Goal: Check status

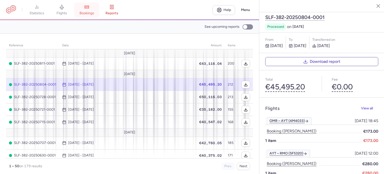
click at [89, 10] on link "bookings" at bounding box center [86, 10] width 25 height 11
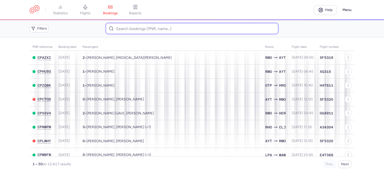
paste input "[PERSON_NAME]"
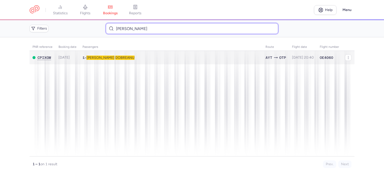
type input "[PERSON_NAME]"
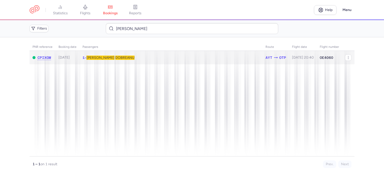
click at [101, 58] on span "[PERSON_NAME]" at bounding box center [111, 58] width 48 height 4
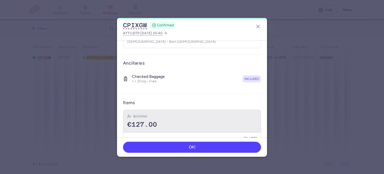
scroll to position [88, 0]
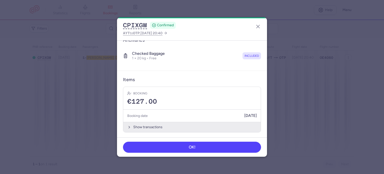
click at [155, 126] on button "Show transactions" at bounding box center [192, 127] width 138 height 10
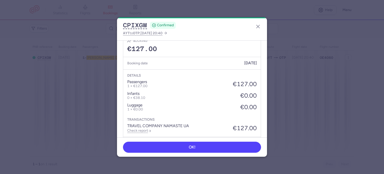
scroll to position [155, 0]
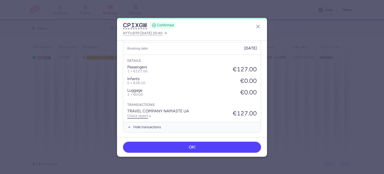
click at [141, 114] on link "Check report" at bounding box center [139, 116] width 24 height 4
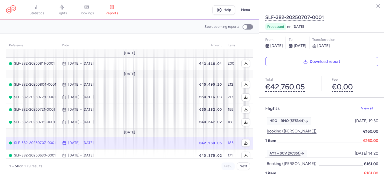
drag, startPoint x: 89, startPoint y: 7, endPoint x: 93, endPoint y: 9, distance: 4.6
click at [89, 7] on icon at bounding box center [86, 7] width 5 height 5
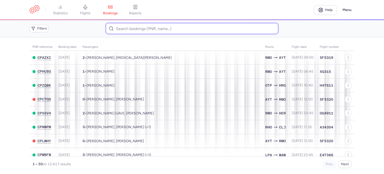
paste input "BUTARU CRISTIAN"
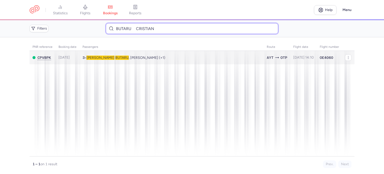
type input "BUTARU CRISTIAN"
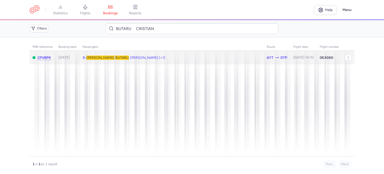
click at [122, 58] on span "Cristian BUTARU , Maria CALANGIU (+1)" at bounding box center [126, 58] width 79 height 4
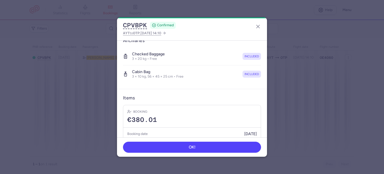
scroll to position [140, 0]
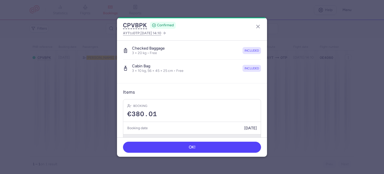
click at [148, 134] on button "Show transactions" at bounding box center [192, 139] width 138 height 10
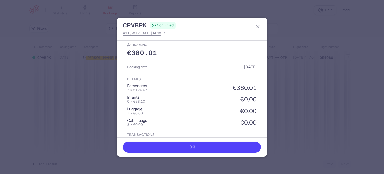
scroll to position [219, 0]
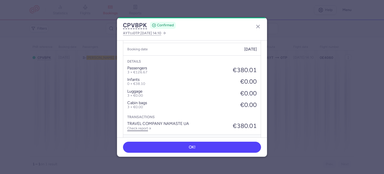
click at [145, 126] on link "Check report" at bounding box center [139, 128] width 24 height 4
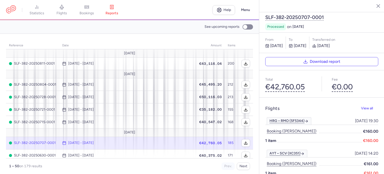
click at [80, 9] on link "bookings" at bounding box center [86, 10] width 25 height 11
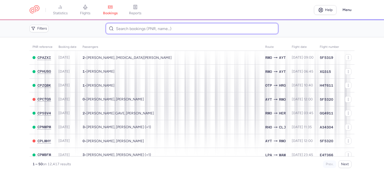
paste input "BULIGA RAZVAN RAUL"
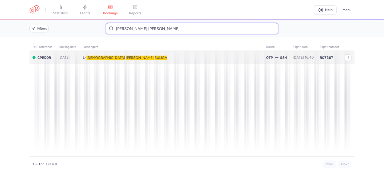
type input "BULIGA RAZVAN RAUL"
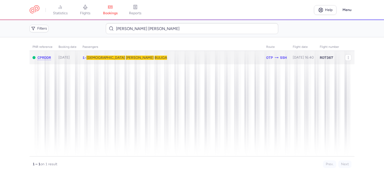
click at [126, 56] on span "Raul" at bounding box center [140, 58] width 28 height 4
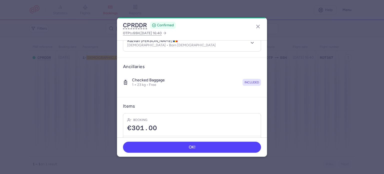
scroll to position [88, 0]
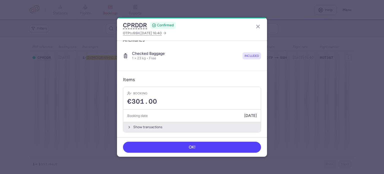
click at [149, 128] on button "Show transactions" at bounding box center [192, 127] width 138 height 10
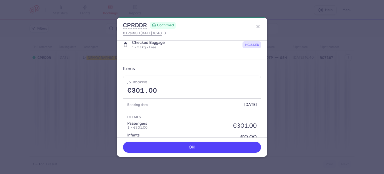
scroll to position [155, 0]
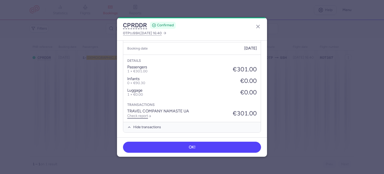
click at [143, 114] on link "Check report" at bounding box center [139, 116] width 24 height 4
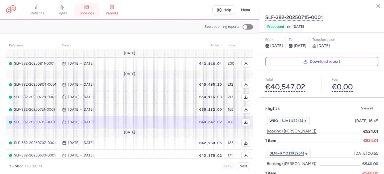
click at [90, 10] on link "bookings" at bounding box center [86, 10] width 25 height 11
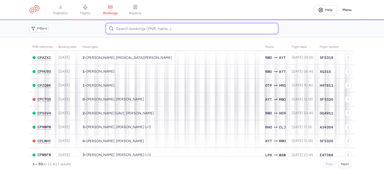
paste input "RASHID MOUMEN"
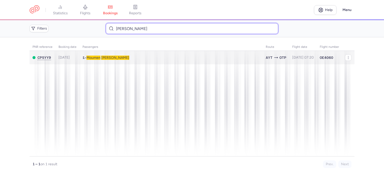
type input "RASHID MOUMEN"
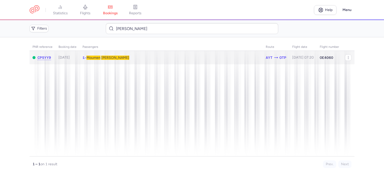
click at [107, 58] on span "RASHID" at bounding box center [115, 58] width 28 height 4
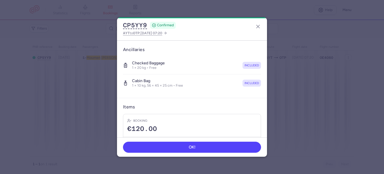
scroll to position [106, 0]
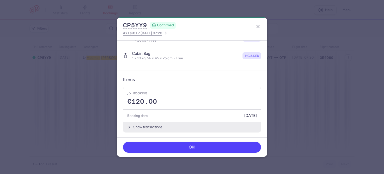
click at [144, 127] on button "Show transactions" at bounding box center [192, 127] width 138 height 10
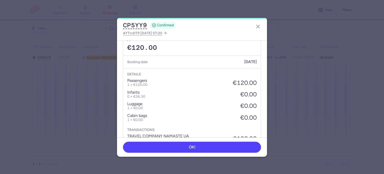
scroll to position [185, 0]
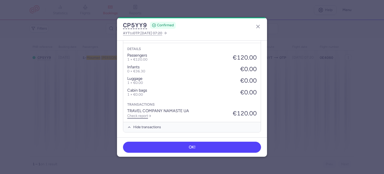
drag, startPoint x: 140, startPoint y: 116, endPoint x: 141, endPoint y: 112, distance: 4.3
click at [140, 115] on link "Check report" at bounding box center [139, 116] width 24 height 4
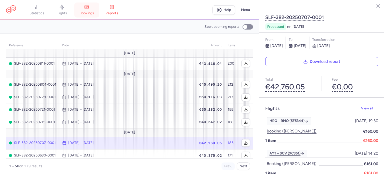
click at [92, 10] on link "bookings" at bounding box center [86, 10] width 25 height 11
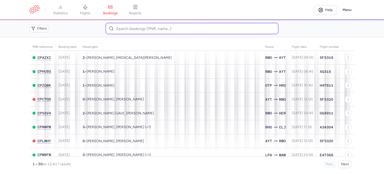
paste input "CROITORU ADRIAN"
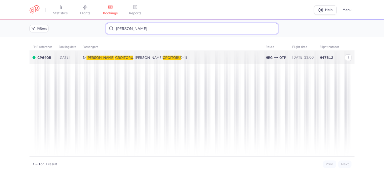
type input "CROITORU ADRIAN"
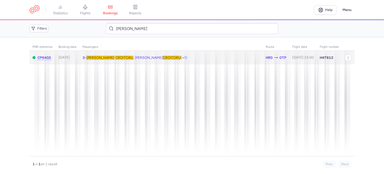
click at [115, 58] on span "CROITORU" at bounding box center [124, 58] width 18 height 4
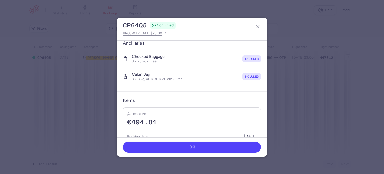
scroll to position [125, 0]
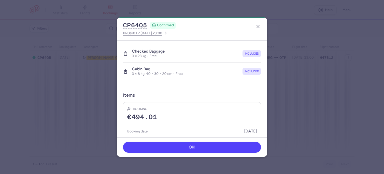
click at [141, 130] on h5 "Booking date" at bounding box center [137, 131] width 21 height 6
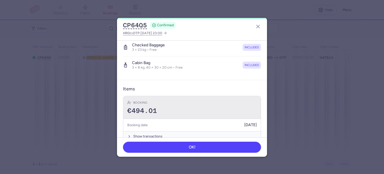
scroll to position [140, 0]
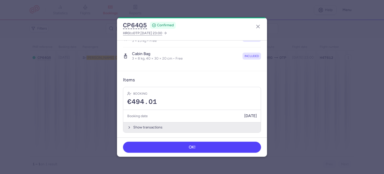
click at [145, 126] on button "Show transactions" at bounding box center [192, 127] width 138 height 10
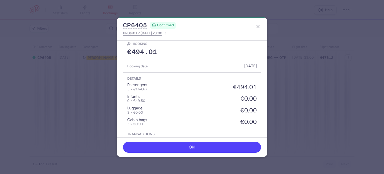
scroll to position [219, 0]
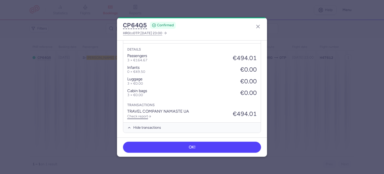
click at [136, 114] on link "Check report" at bounding box center [139, 116] width 24 height 4
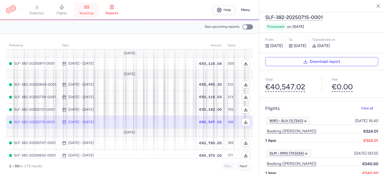
click at [92, 14] on span "bookings" at bounding box center [87, 13] width 15 height 5
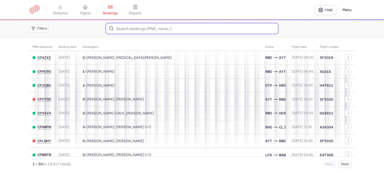
paste input "MIHAI COSTIN DANIEL"
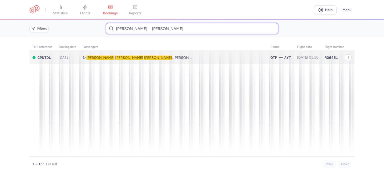
type input "MIHAI COSTIN DANIEL"
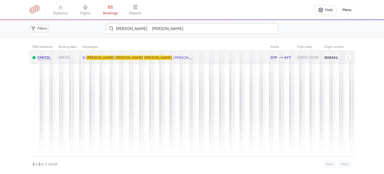
click at [144, 59] on span "MIHAI" at bounding box center [158, 58] width 28 height 4
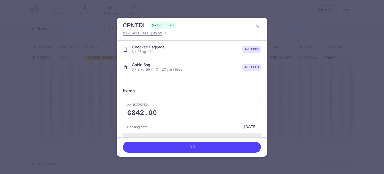
scroll to position [140, 0]
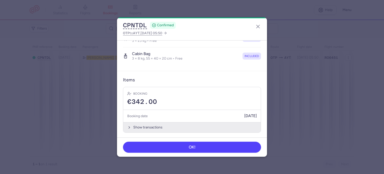
click at [140, 127] on button "Show transactions" at bounding box center [192, 127] width 138 height 10
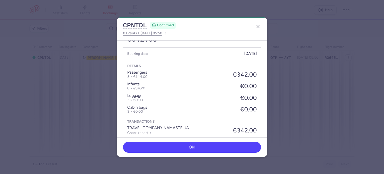
scroll to position [219, 0]
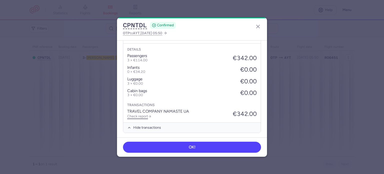
click at [134, 115] on link "Check report" at bounding box center [139, 116] width 24 height 4
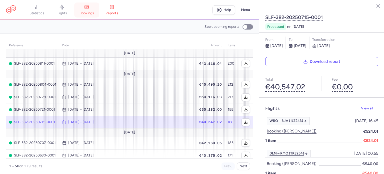
click at [89, 13] on span "bookings" at bounding box center [87, 13] width 15 height 5
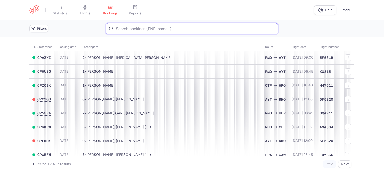
paste input "CZ041412"
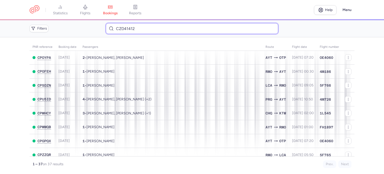
drag, startPoint x: 152, startPoint y: 26, endPoint x: 117, endPoint y: 26, distance: 34.8
click at [117, 26] on input "CZ041412" at bounding box center [192, 28] width 172 height 11
paste input "ALBU VASILE"
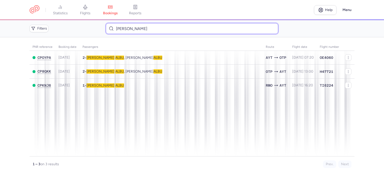
type input "ALBU VASILE"
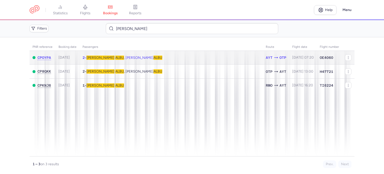
click at [115, 57] on span "ALBU" at bounding box center [119, 58] width 9 height 4
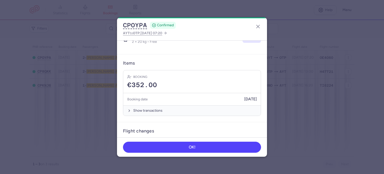
scroll to position [125, 0]
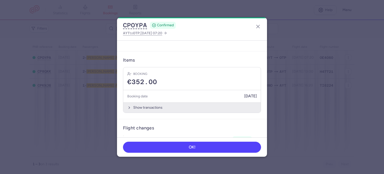
click at [136, 108] on button "Show transactions" at bounding box center [192, 107] width 138 height 10
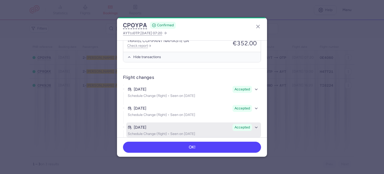
scroll to position [248, 0]
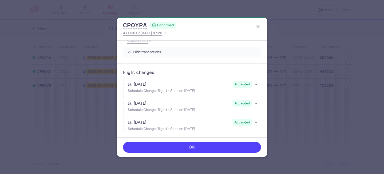
click at [139, 41] on link "Check report" at bounding box center [139, 41] width 24 height 4
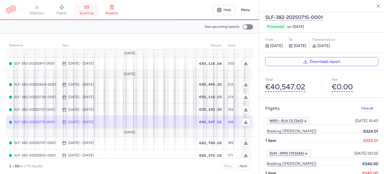
click at [84, 12] on span "bookings" at bounding box center [87, 13] width 15 height 5
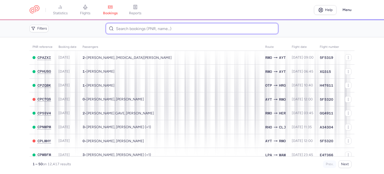
paste input "TEKESHEVA ANNA"
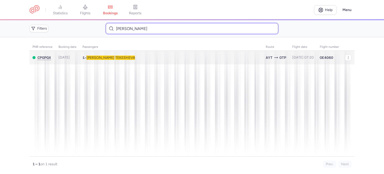
type input "TEKESHEVA ANNA"
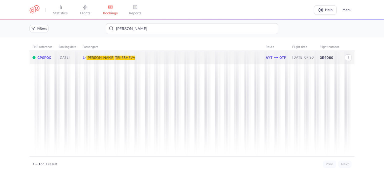
click at [115, 58] on span "TEKESHEVA" at bounding box center [125, 58] width 20 height 4
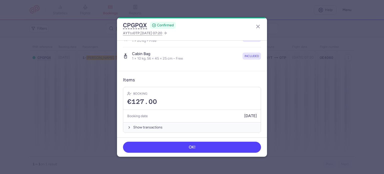
scroll to position [106, 0]
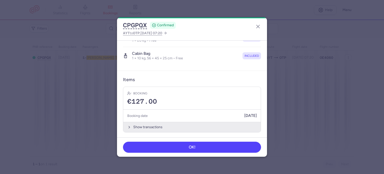
click at [147, 126] on button "Show transactions" at bounding box center [192, 127] width 138 height 10
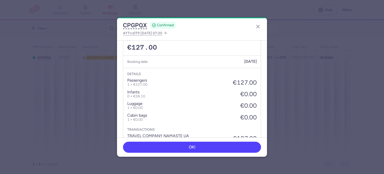
scroll to position [185, 0]
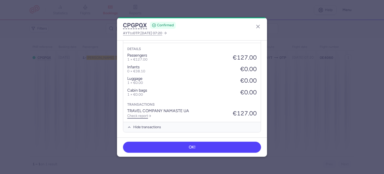
click at [141, 115] on link "Check report" at bounding box center [139, 116] width 24 height 4
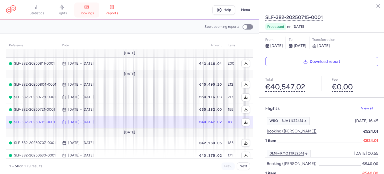
click at [89, 12] on span "bookings" at bounding box center [87, 13] width 15 height 5
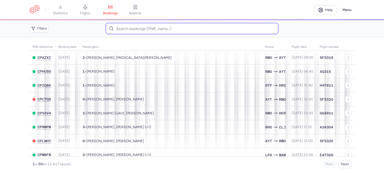
paste input "YAHIA NASSER AHMED HEFNY"
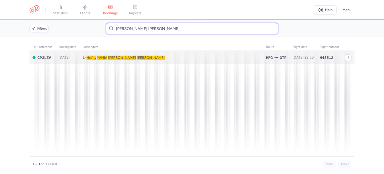
type input "YAHIA NASSER AHMED HEFNY"
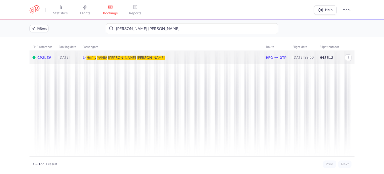
click at [110, 56] on span "Hefny YAHIA NASSER AHMED" at bounding box center [126, 58] width 78 height 4
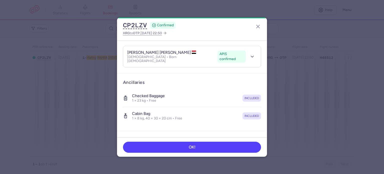
scroll to position [106, 0]
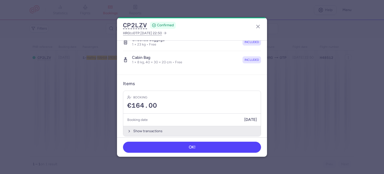
click at [148, 126] on button "Show transactions" at bounding box center [192, 131] width 138 height 10
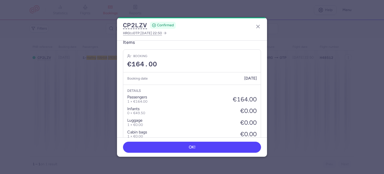
scroll to position [185, 0]
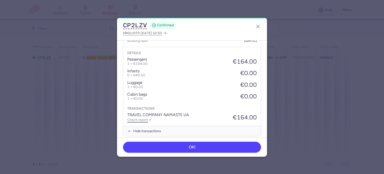
click at [142, 118] on link "Check report" at bounding box center [139, 120] width 24 height 4
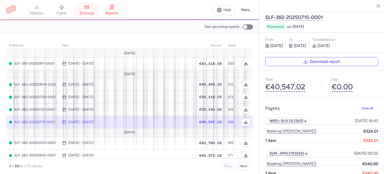
click at [87, 10] on link "bookings" at bounding box center [86, 10] width 25 height 11
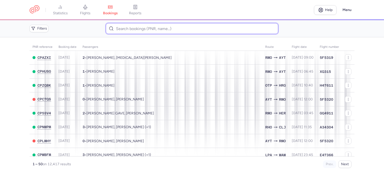
drag, startPoint x: 112, startPoint y: 28, endPoint x: 118, endPoint y: 25, distance: 6.9
paste input "IASHCHINA MARIIA"
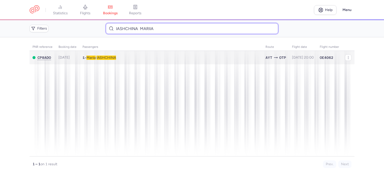
type input "IASHCHINA MARIIA"
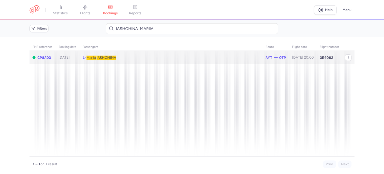
click at [289, 60] on td "1 • Mariia IASHCHINA" at bounding box center [303, 58] width 28 height 14
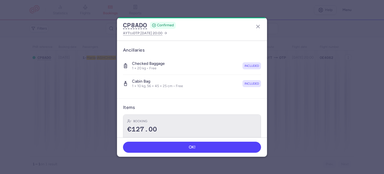
scroll to position [106, 0]
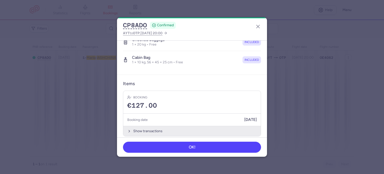
click at [140, 126] on button "Show transactions" at bounding box center [192, 131] width 138 height 10
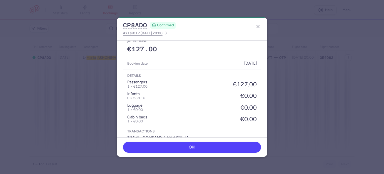
scroll to position [185, 0]
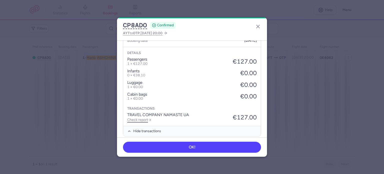
click at [137, 118] on link "Check report" at bounding box center [139, 120] width 24 height 4
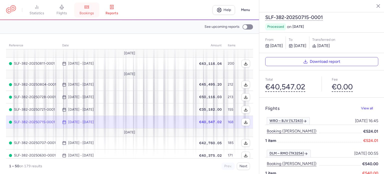
click at [84, 10] on link "bookings" at bounding box center [86, 10] width 25 height 11
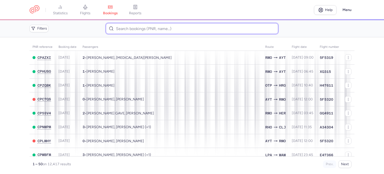
paste input "SANDU NECULAI"
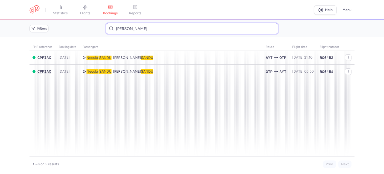
type input "SANDU NECULAI"
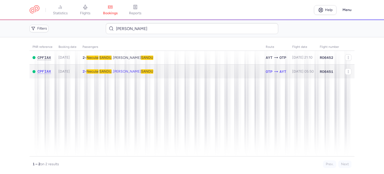
click at [106, 72] on span "SANDU" at bounding box center [105, 71] width 12 height 4
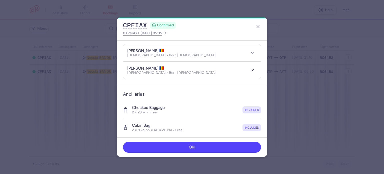
scroll to position [125, 0]
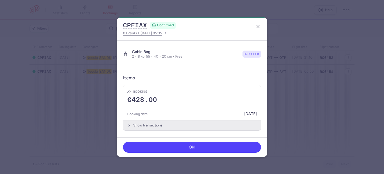
click at [152, 124] on button "Show transactions" at bounding box center [192, 125] width 138 height 10
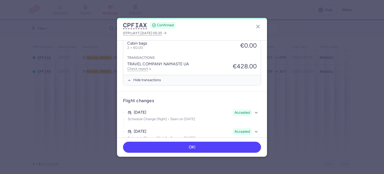
scroll to position [250, 0]
click at [137, 68] on link "Check report" at bounding box center [139, 68] width 24 height 4
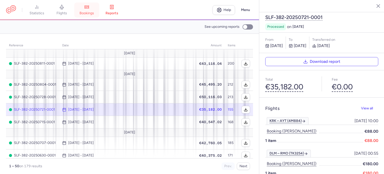
click at [93, 13] on span "bookings" at bounding box center [87, 13] width 15 height 5
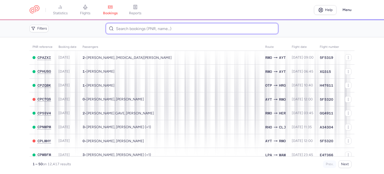
paste input "SANDU NECULAI"
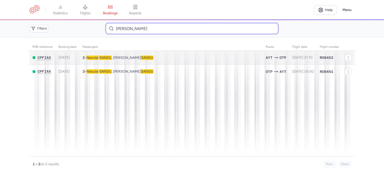
type input "SANDU NECULAI"
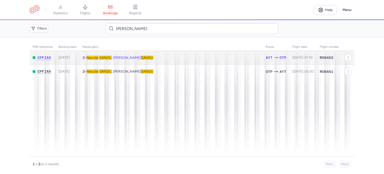
click at [106, 58] on span "SANDU" at bounding box center [105, 58] width 12 height 4
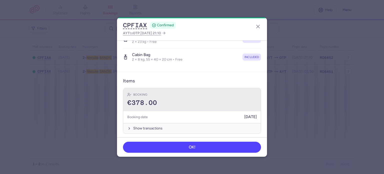
scroll to position [123, 0]
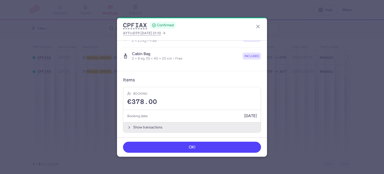
click at [143, 125] on button "Show transactions" at bounding box center [192, 127] width 138 height 10
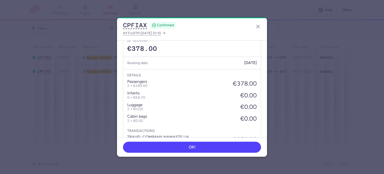
scroll to position [202, 0]
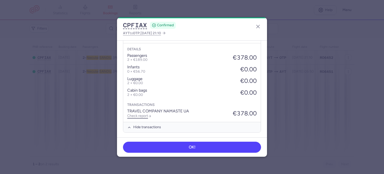
click at [138, 114] on link "Check report" at bounding box center [139, 116] width 24 height 4
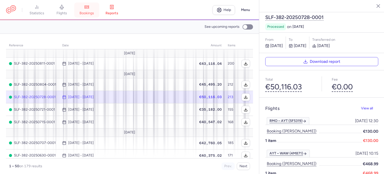
click at [90, 11] on link "bookings" at bounding box center [86, 10] width 25 height 11
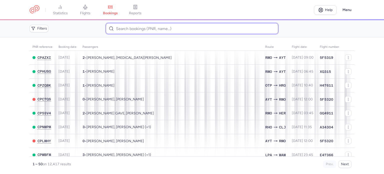
paste input "AUREL BUGA"
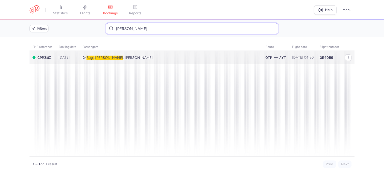
type input "AUREL BUGA"
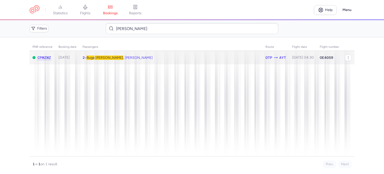
click at [106, 58] on span "AUREL" at bounding box center [109, 58] width 28 height 4
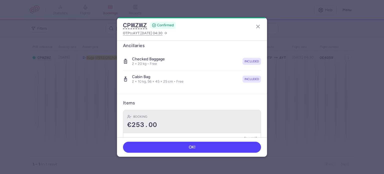
scroll to position [123, 0]
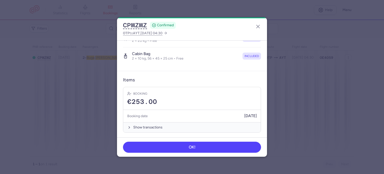
drag, startPoint x: 144, startPoint y: 126, endPoint x: 147, endPoint y: 121, distance: 6.5
click at [144, 125] on button "Show transactions" at bounding box center [192, 127] width 138 height 10
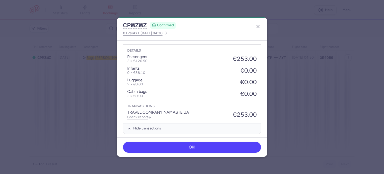
scroll to position [202, 0]
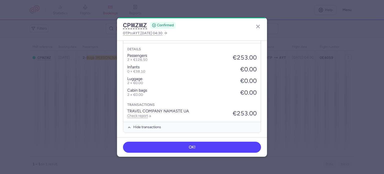
drag, startPoint x: 140, startPoint y: 114, endPoint x: 182, endPoint y: 101, distance: 43.9
click at [140, 114] on link "Check report" at bounding box center [139, 116] width 24 height 4
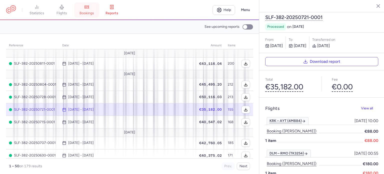
click at [92, 9] on link "bookings" at bounding box center [86, 10] width 25 height 11
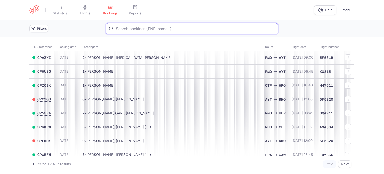
paste input "RADCHENKO DANIEL"
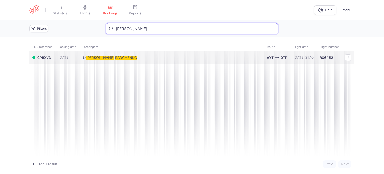
type input "RADCHENKO DANIEL"
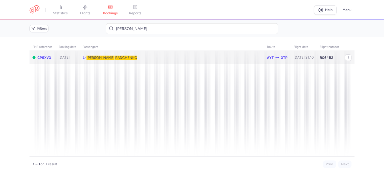
click at [115, 59] on span "RADCHENKO" at bounding box center [126, 58] width 22 height 4
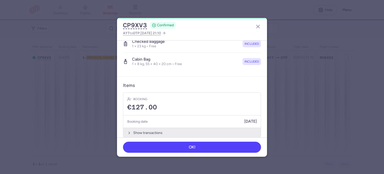
scroll to position [106, 0]
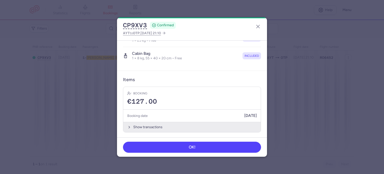
click at [148, 126] on button "Show transactions" at bounding box center [192, 127] width 138 height 10
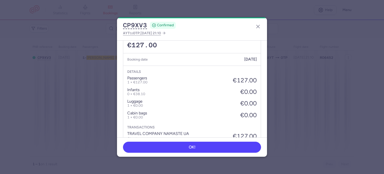
scroll to position [185, 0]
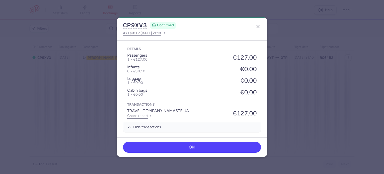
click at [144, 116] on link "Check report" at bounding box center [139, 116] width 24 height 4
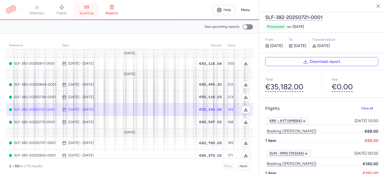
click at [89, 12] on span "bookings" at bounding box center [87, 13] width 15 height 5
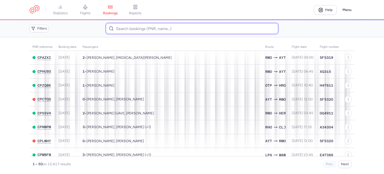
paste input "BUZHDYHAN OLEKSANDRA"
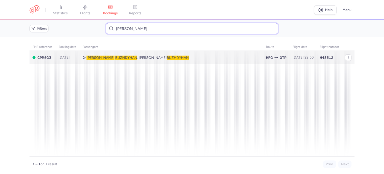
type input "BUZHDYHAN OLEKSANDRA"
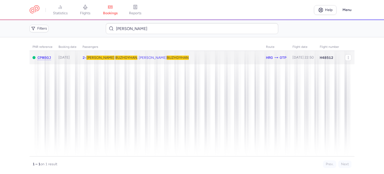
click at [115, 57] on span "BUZHDYHAN" at bounding box center [126, 58] width 22 height 4
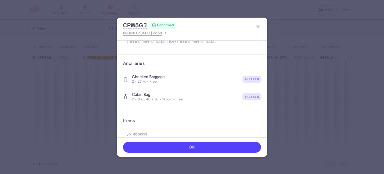
scroll to position [123, 0]
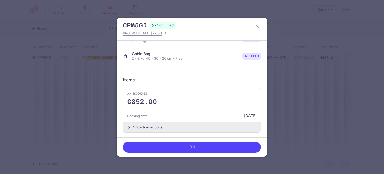
click at [148, 124] on button "Show transactions" at bounding box center [192, 127] width 138 height 10
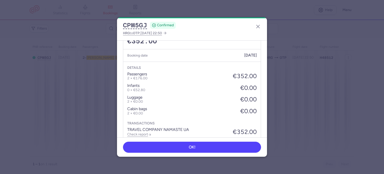
scroll to position [202, 0]
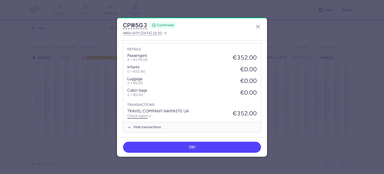
click at [141, 115] on link "Check report" at bounding box center [139, 116] width 24 height 4
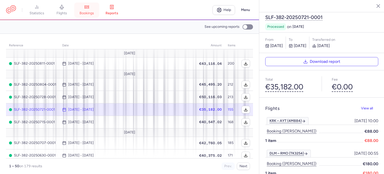
click at [88, 12] on span "bookings" at bounding box center [87, 13] width 15 height 5
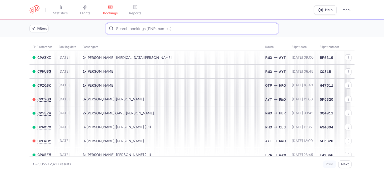
paste input "ROENNOW HENRIK"
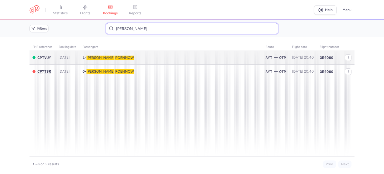
type input "ROENNOW HENRIK"
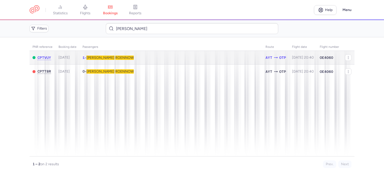
click at [115, 58] on span "ROENNOW" at bounding box center [124, 58] width 19 height 4
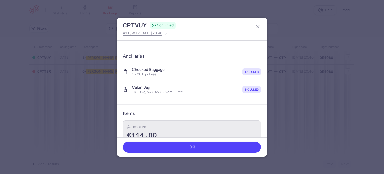
scroll to position [106, 0]
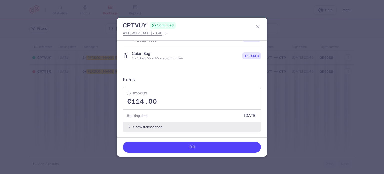
click at [140, 126] on button "Show transactions" at bounding box center [192, 127] width 138 height 10
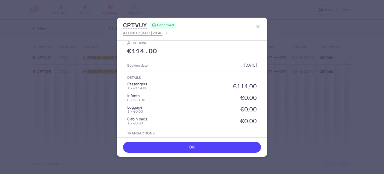
scroll to position [185, 0]
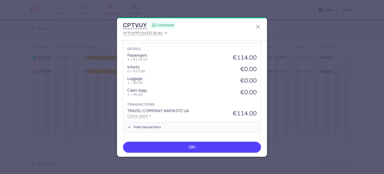
drag, startPoint x: 139, startPoint y: 115, endPoint x: 149, endPoint y: 103, distance: 16.2
click at [139, 114] on link "Check report" at bounding box center [139, 116] width 24 height 4
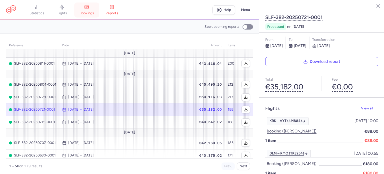
click at [89, 10] on link "bookings" at bounding box center [86, 10] width 25 height 11
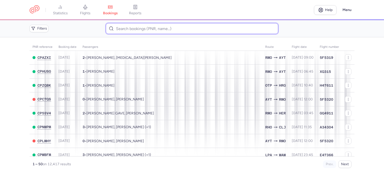
paste input "KULAKOV ANDREI"
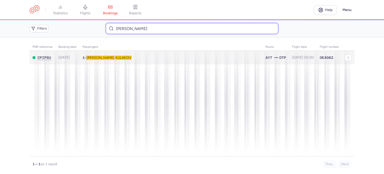
type input "KULAKOV ANDREI"
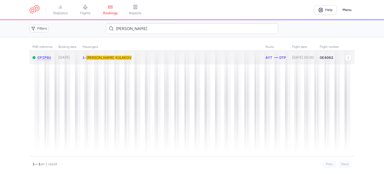
click at [115, 56] on span "KULAKOV" at bounding box center [123, 58] width 16 height 4
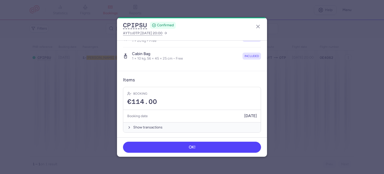
scroll to position [106, 0]
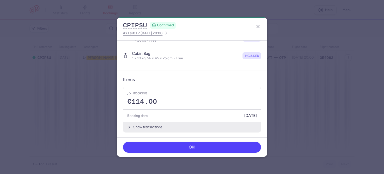
click at [147, 124] on button "Show transactions" at bounding box center [192, 127] width 138 height 10
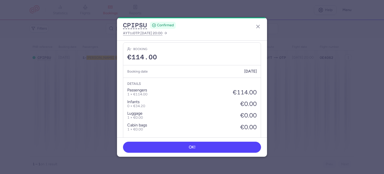
scroll to position [181, 0]
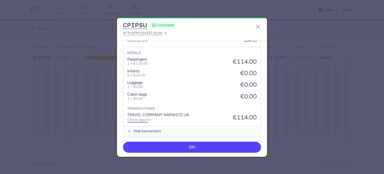
click at [137, 118] on link "Check report" at bounding box center [139, 120] width 24 height 4
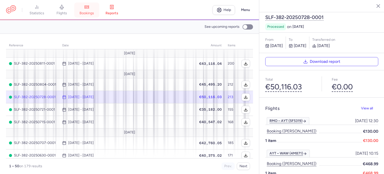
click at [91, 8] on link "bookings" at bounding box center [86, 10] width 25 height 11
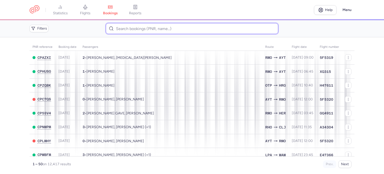
paste input "KULAKOVA LIUDMILA"
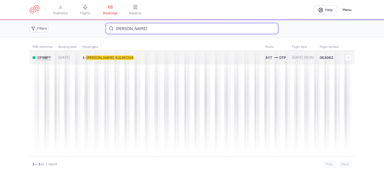
type input "KULAKOVA LIUDMILA"
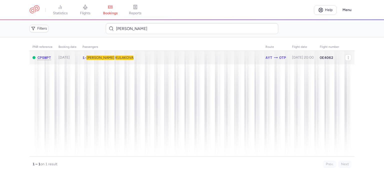
click at [115, 59] on span "KULAKOVA" at bounding box center [124, 58] width 18 height 4
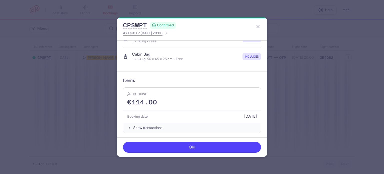
scroll to position [106, 0]
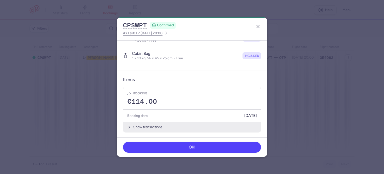
click at [151, 127] on button "Show transactions" at bounding box center [192, 127] width 138 height 10
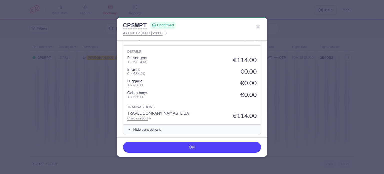
scroll to position [185, 0]
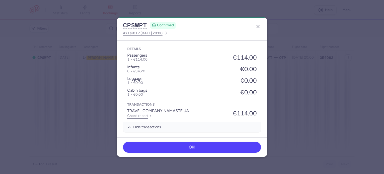
click at [146, 115] on link "Check report" at bounding box center [139, 116] width 24 height 4
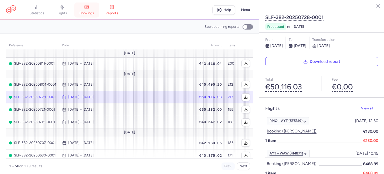
click at [92, 8] on link "bookings" at bounding box center [86, 10] width 25 height 11
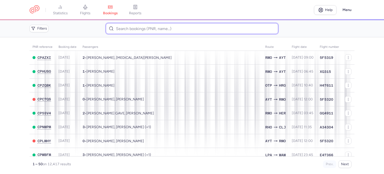
click at [133, 31] on input at bounding box center [192, 28] width 172 height 11
paste input "KULAKOV NIKITA"
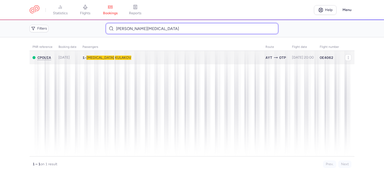
type input "KULAKOV NIKITA"
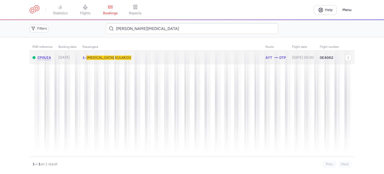
click at [115, 57] on span "KULAKOV" at bounding box center [123, 58] width 16 height 4
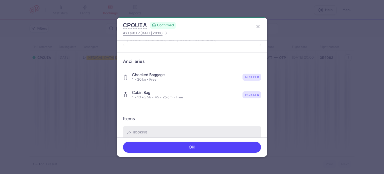
scroll to position [106, 0]
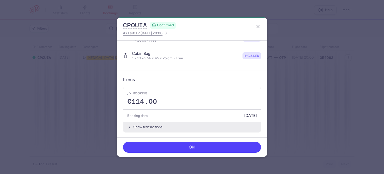
drag, startPoint x: 146, startPoint y: 124, endPoint x: 148, endPoint y: 120, distance: 4.7
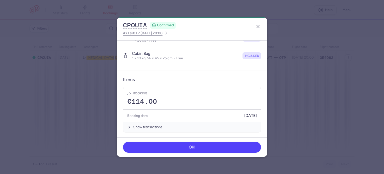
click at [145, 124] on button "Show transactions" at bounding box center [192, 127] width 138 height 10
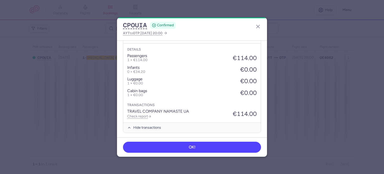
scroll to position [185, 0]
click at [141, 114] on link "Check report" at bounding box center [139, 116] width 24 height 4
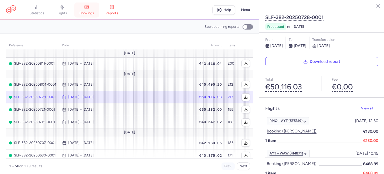
click at [87, 10] on link "bookings" at bounding box center [86, 10] width 25 height 11
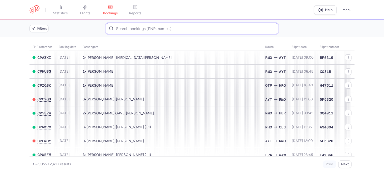
paste input "CZ041823"
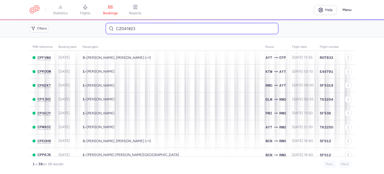
drag, startPoint x: 144, startPoint y: 29, endPoint x: 112, endPoint y: 28, distance: 32.3
click at [112, 28] on div "CZ041823" at bounding box center [192, 28] width 172 height 11
paste input "HAVRYLIV IRYNA"
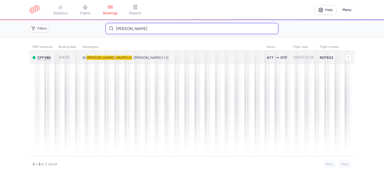
type input "HAVRYLIV IRYNA"
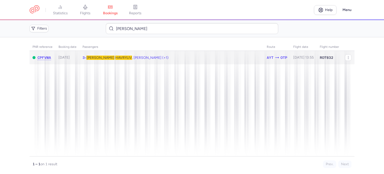
click at [115, 58] on span "HAVRYLIV" at bounding box center [123, 58] width 17 height 4
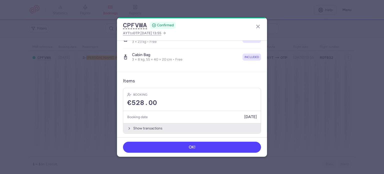
scroll to position [140, 0]
click at [149, 127] on button "Show transactions" at bounding box center [192, 127] width 138 height 10
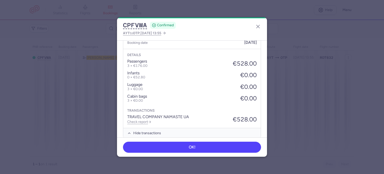
scroll to position [219, 0]
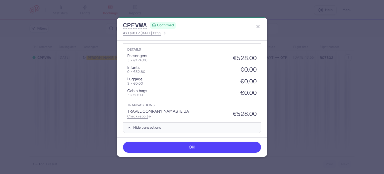
click at [144, 115] on link "Check report" at bounding box center [139, 116] width 24 height 4
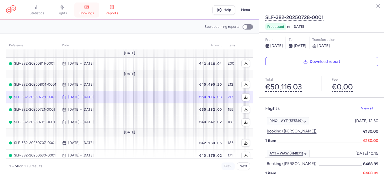
click at [88, 12] on span "bookings" at bounding box center [87, 13] width 15 height 5
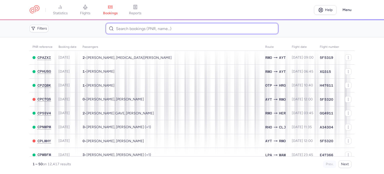
paste input "ARITON RALUCA ELENA"
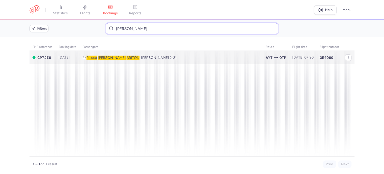
type input "ARITON RALUCA ELENA"
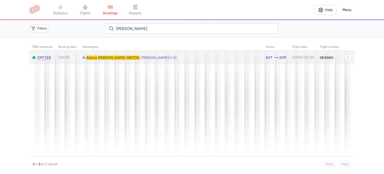
click at [130, 58] on span "Raluca Elena ARITON , Angel PETROV (+2)" at bounding box center [132, 58] width 90 height 4
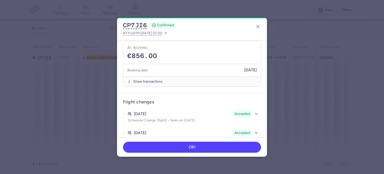
scroll to position [214, 0]
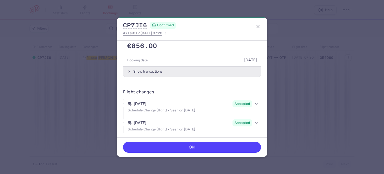
click at [140, 70] on button "Show transactions" at bounding box center [192, 71] width 138 height 10
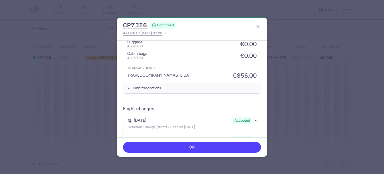
scroll to position [290, 0]
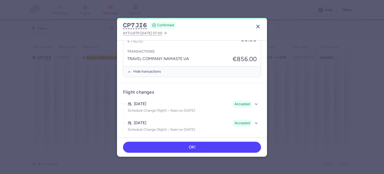
click at [259, 27] on icon "button" at bounding box center [258, 27] width 6 height 6
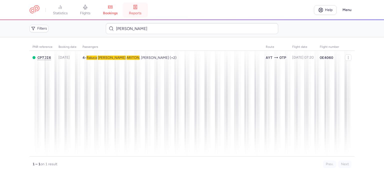
click at [144, 12] on link "reports" at bounding box center [135, 10] width 25 height 11
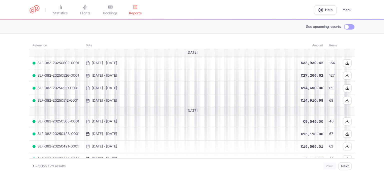
scroll to position [150, 0]
click at [351, 26] on input "See upcoming reports" at bounding box center [349, 26] width 11 height 5
checkbox input "true"
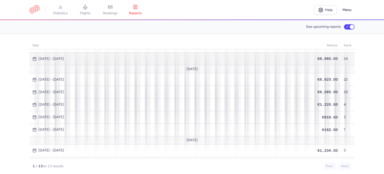
scroll to position [38, 0]
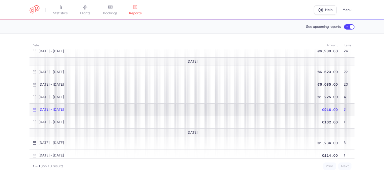
click at [323, 108] on span "€916.00" at bounding box center [330, 110] width 16 height 4
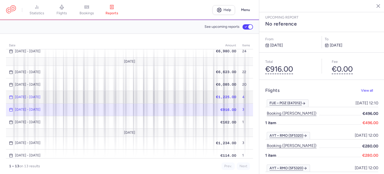
click at [216, 95] on span "€1,225.00" at bounding box center [226, 97] width 20 height 4
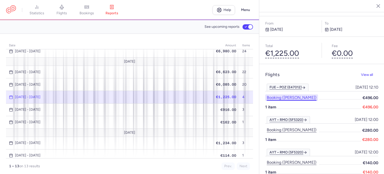
scroll to position [17, 0]
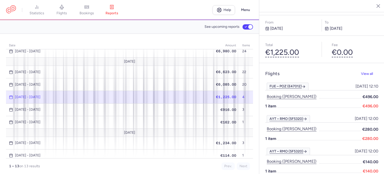
click at [219, 96] on span "€1,225.00" at bounding box center [226, 97] width 20 height 4
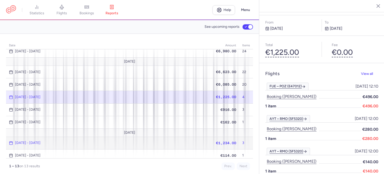
click at [221, 141] on span "€1,234.00" at bounding box center [226, 143] width 20 height 4
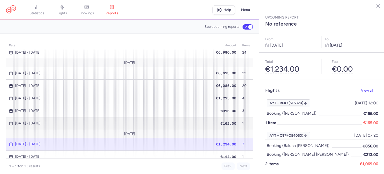
scroll to position [38, 0]
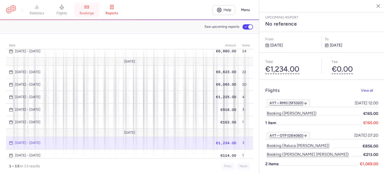
click at [88, 15] on span "bookings" at bounding box center [87, 13] width 15 height 5
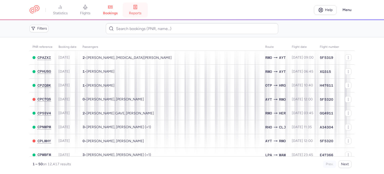
click at [135, 9] on icon at bounding box center [135, 7] width 5 height 5
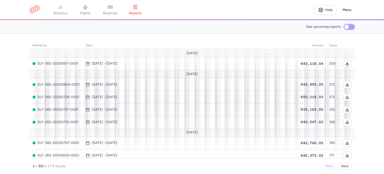
click at [349, 27] on input "See upcoming reports" at bounding box center [349, 26] width 11 height 5
checkbox input "true"
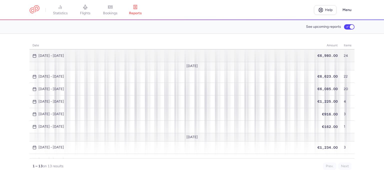
scroll to position [38, 0]
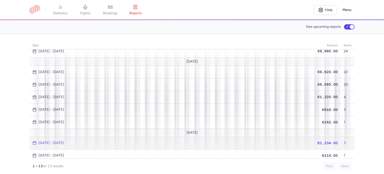
click at [328, 141] on span "€1,234.00" at bounding box center [328, 143] width 20 height 4
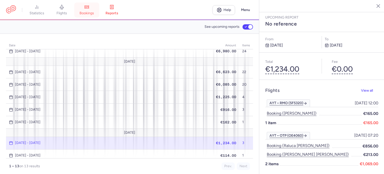
click at [92, 13] on span "bookings" at bounding box center [87, 13] width 15 height 5
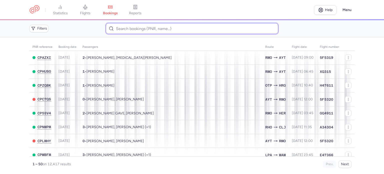
paste input "[PERSON_NAME] [PERSON_NAME]"
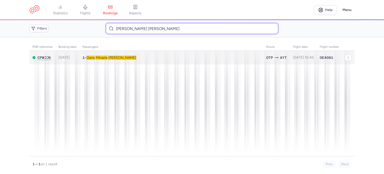
type input "[PERSON_NAME] [PERSON_NAME]"
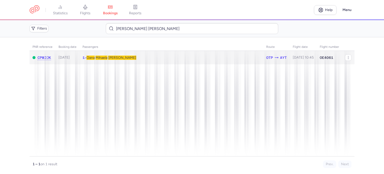
click at [108, 56] on span "Mihaela" at bounding box center [102, 58] width 12 height 4
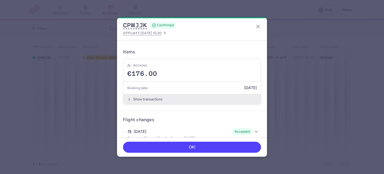
scroll to position [143, 0]
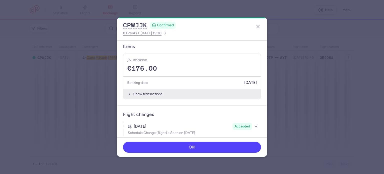
click at [145, 91] on button "Show transactions" at bounding box center [192, 94] width 138 height 10
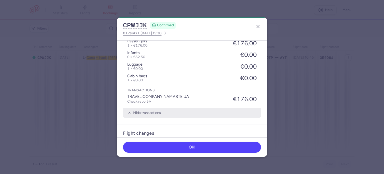
scroll to position [222, 0]
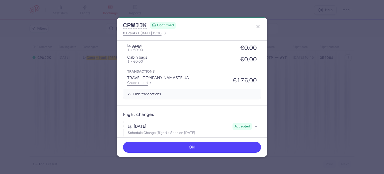
click at [134, 81] on link "Check report" at bounding box center [139, 83] width 24 height 4
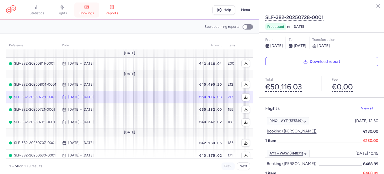
click at [89, 7] on icon at bounding box center [86, 7] width 5 height 5
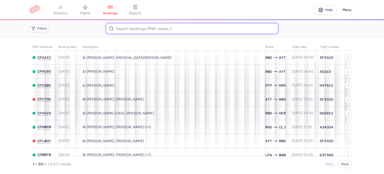
paste input "[PERSON_NAME]"
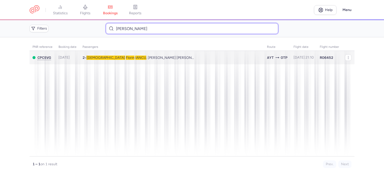
type input "[PERSON_NAME]"
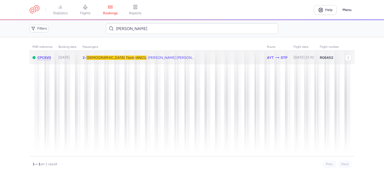
click at [135, 58] on span "IANCU" at bounding box center [140, 58] width 11 height 4
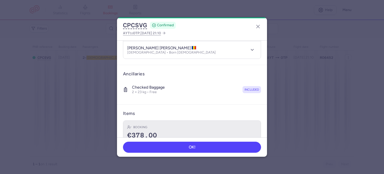
scroll to position [105, 0]
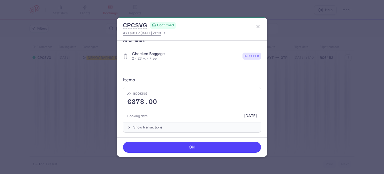
drag, startPoint x: 149, startPoint y: 127, endPoint x: 150, endPoint y: 115, distance: 11.6
click at [148, 126] on button "Show transactions" at bounding box center [192, 127] width 138 height 10
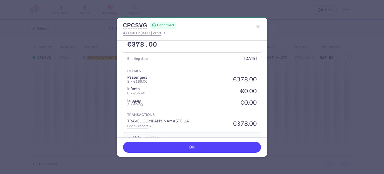
scroll to position [173, 0]
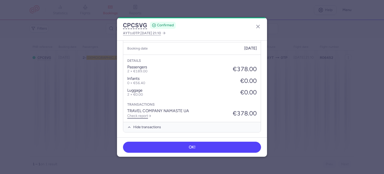
click at [143, 114] on link "Check report" at bounding box center [139, 116] width 24 height 4
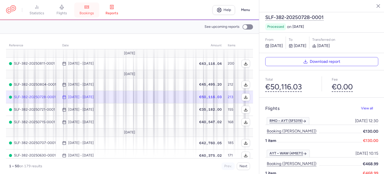
click at [92, 9] on link "bookings" at bounding box center [86, 10] width 25 height 11
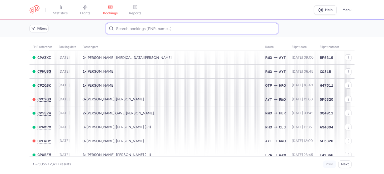
paste input "[PERSON_NAME] [PERSON_NAME]"
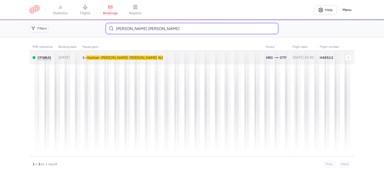
type input "[PERSON_NAME] [PERSON_NAME]"
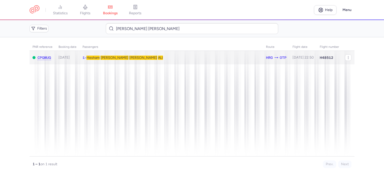
click at [102, 56] on span "[PERSON_NAME] [PERSON_NAME]" at bounding box center [125, 58] width 77 height 4
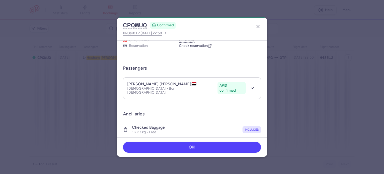
scroll to position [106, 0]
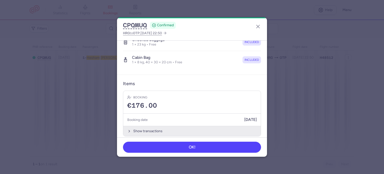
click at [144, 127] on button "Show transactions" at bounding box center [192, 131] width 138 height 10
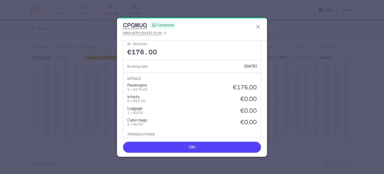
scroll to position [185, 0]
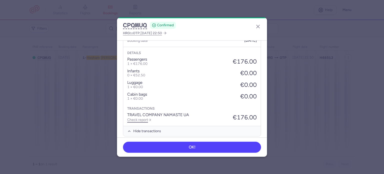
click at [140, 118] on link "Check report" at bounding box center [139, 120] width 24 height 4
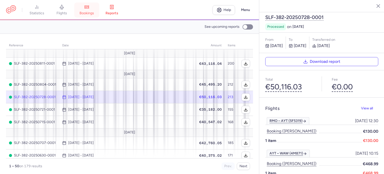
click at [94, 11] on span "bookings" at bounding box center [87, 13] width 15 height 5
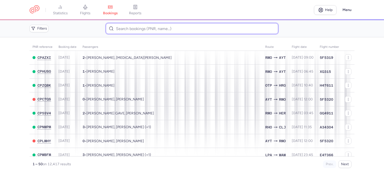
paste input "[PERSON_NAME]"
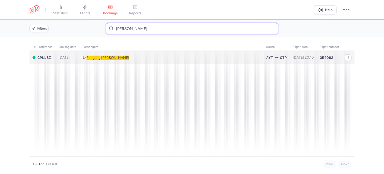
type input "[PERSON_NAME]"
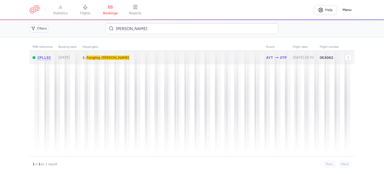
click at [101, 58] on span "Fengting" at bounding box center [94, 58] width 14 height 4
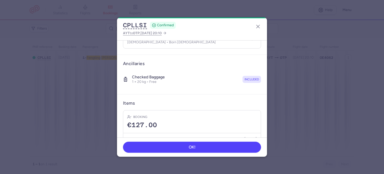
scroll to position [88, 0]
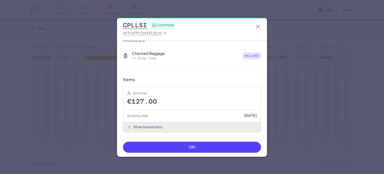
click at [144, 125] on button "Show transactions" at bounding box center [192, 127] width 138 height 10
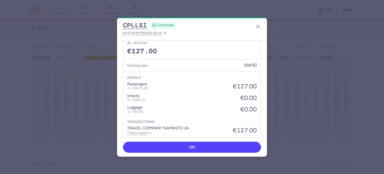
scroll to position [155, 0]
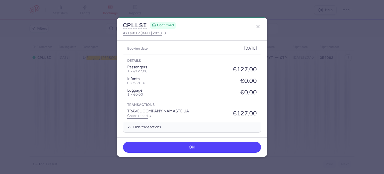
drag, startPoint x: 137, startPoint y: 114, endPoint x: 144, endPoint y: 109, distance: 8.8
click at [136, 114] on link "Check report" at bounding box center [139, 116] width 24 height 4
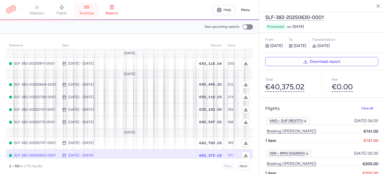
click at [89, 9] on icon at bounding box center [86, 7] width 5 height 5
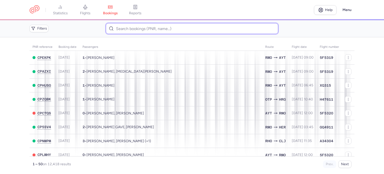
paste input "[PERSON_NAME]"
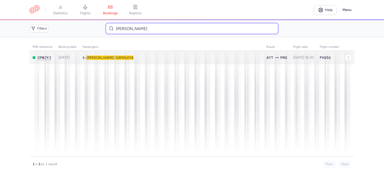
type input "[PERSON_NAME]"
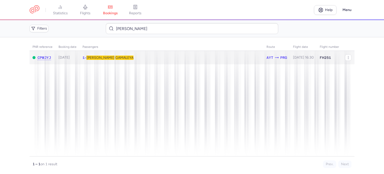
click at [115, 59] on span "GAMALEYA" at bounding box center [124, 58] width 18 height 4
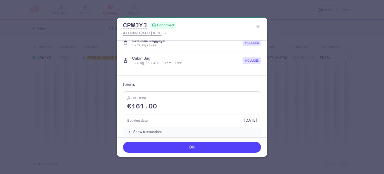
scroll to position [106, 0]
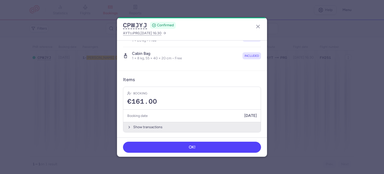
click at [142, 126] on button "Show transactions" at bounding box center [192, 127] width 138 height 10
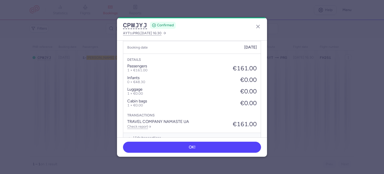
scroll to position [185, 0]
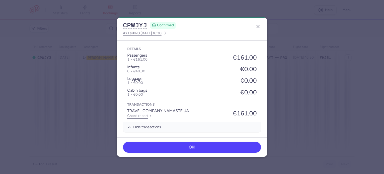
click at [141, 115] on link "Check report" at bounding box center [139, 116] width 24 height 4
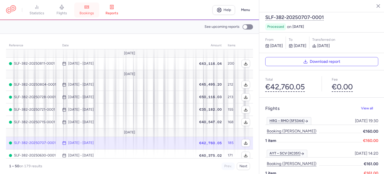
click at [93, 6] on link "bookings" at bounding box center [86, 10] width 25 height 11
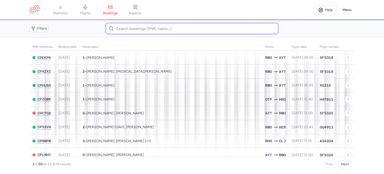
paste input "[PERSON_NAME]"
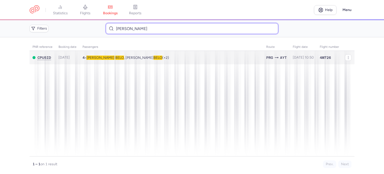
type input "[PERSON_NAME]"
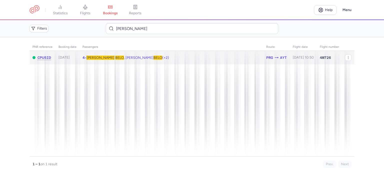
click at [115, 57] on span "BELO" at bounding box center [119, 58] width 9 height 4
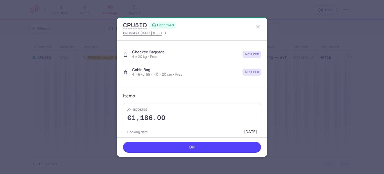
scroll to position [150, 0]
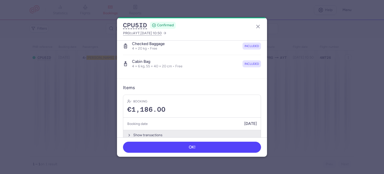
click at [144, 134] on button "Show transactions" at bounding box center [192, 135] width 138 height 10
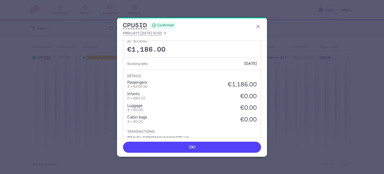
scroll to position [237, 0]
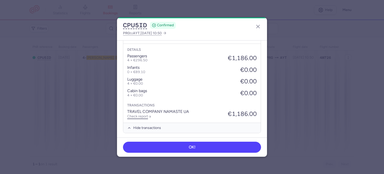
click at [136, 114] on link "Check report" at bounding box center [139, 116] width 24 height 4
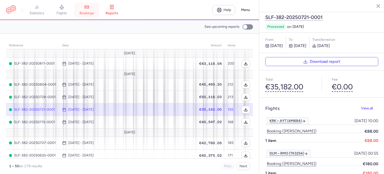
click at [89, 13] on span "bookings" at bounding box center [87, 13] width 15 height 5
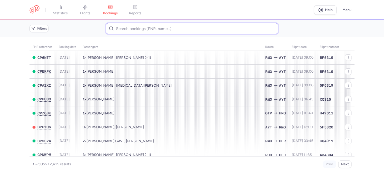
paste input "LUDANYINE [PERSON_NAME] [PERSON_NAME]"
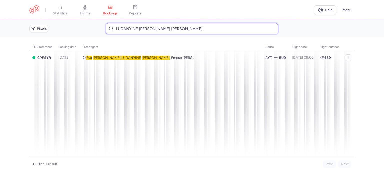
type input "LUDANYINE [PERSON_NAME] [PERSON_NAME]"
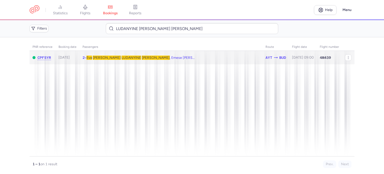
click at [122, 58] on span "LUDANYINE" at bounding box center [132, 58] width 20 height 4
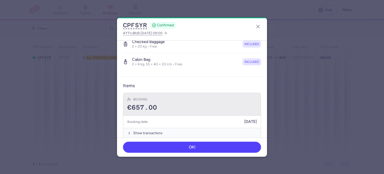
scroll to position [123, 0]
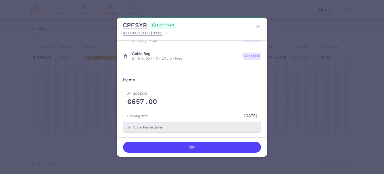
click at [144, 124] on button "Show transactions" at bounding box center [192, 127] width 138 height 10
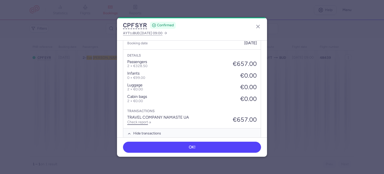
scroll to position [198, 0]
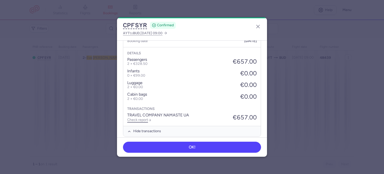
click at [140, 118] on link "Check report" at bounding box center [139, 120] width 24 height 4
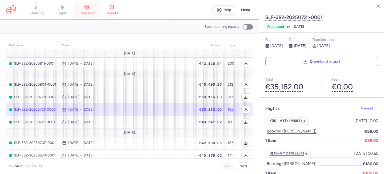
click at [82, 15] on span "bookings" at bounding box center [87, 13] width 15 height 5
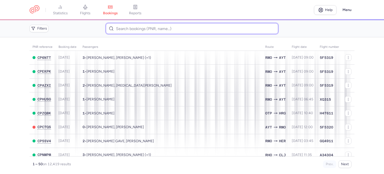
paste input "[PERSON_NAME]"
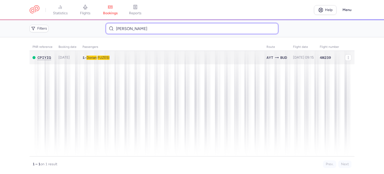
type input "[PERSON_NAME]"
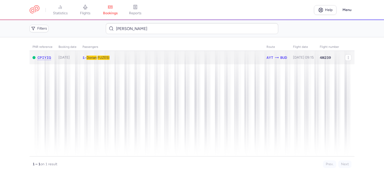
click at [106, 57] on span "FUZESI" at bounding box center [104, 58] width 12 height 4
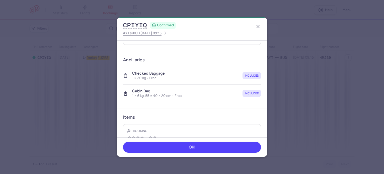
scroll to position [100, 0]
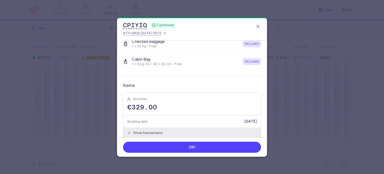
click at [145, 131] on button "Show transactions" at bounding box center [192, 133] width 138 height 10
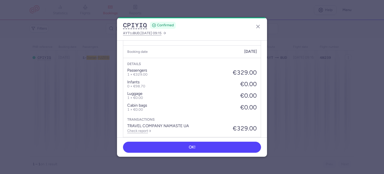
scroll to position [185, 0]
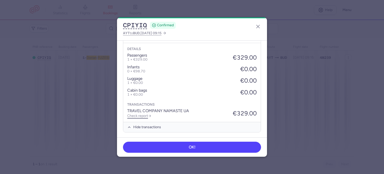
click at [141, 115] on link "Check report" at bounding box center [139, 116] width 24 height 4
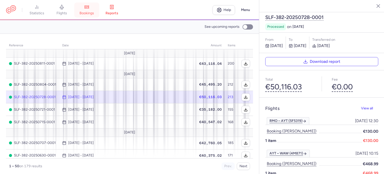
click at [91, 11] on link "bookings" at bounding box center [86, 10] width 25 height 11
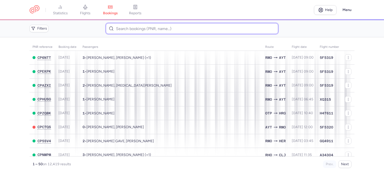
paste input "STUNZHAS KSENIA"
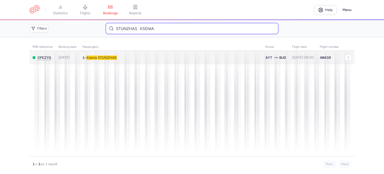
type input "STUNZHAS KSENIA"
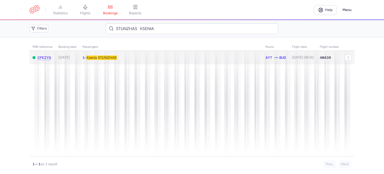
click at [115, 58] on span "STUNZHAS" at bounding box center [107, 58] width 19 height 4
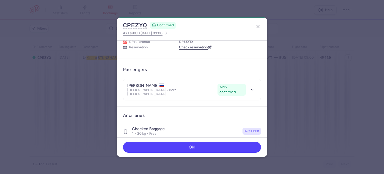
scroll to position [106, 0]
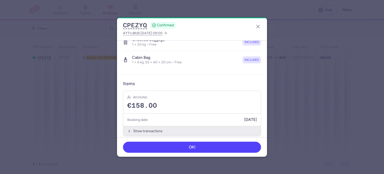
click at [141, 126] on button "Show transactions" at bounding box center [192, 131] width 138 height 10
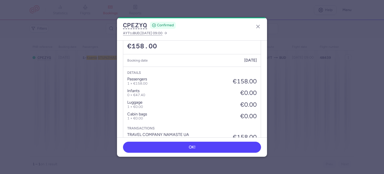
scroll to position [185, 0]
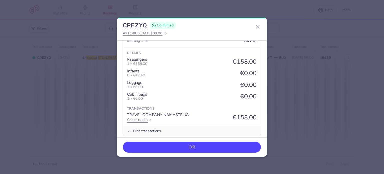
click at [141, 118] on link "Check report" at bounding box center [139, 120] width 24 height 4
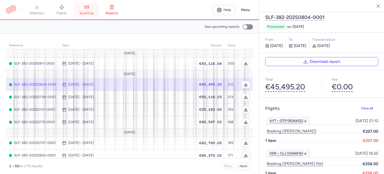
click at [84, 10] on link "bookings" at bounding box center [86, 10] width 25 height 11
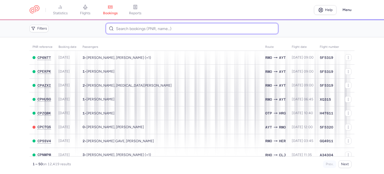
paste input "CZ042146"
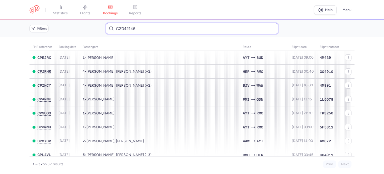
drag, startPoint x: 145, startPoint y: 28, endPoint x: 124, endPoint y: 32, distance: 21.4
click at [107, 29] on input "CZ042146" at bounding box center [192, 28] width 172 height 11
paste input "KRAJNYAK [PERSON_NAME]"
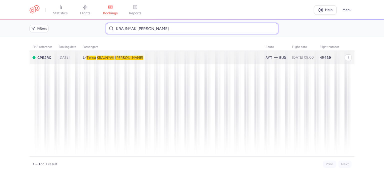
type input "KRAJNYAK [PERSON_NAME]"
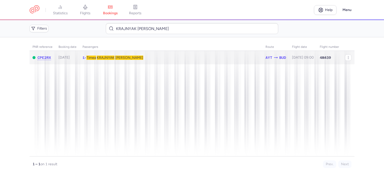
click at [289, 55] on td "1 • [PERSON_NAME]" at bounding box center [303, 58] width 28 height 14
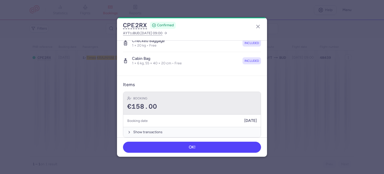
scroll to position [106, 0]
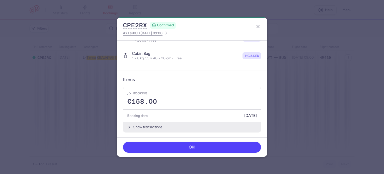
click at [142, 127] on button "Show transactions" at bounding box center [192, 127] width 138 height 10
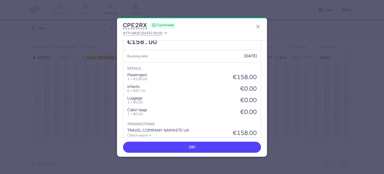
scroll to position [185, 0]
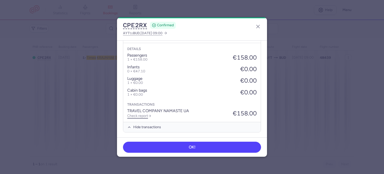
click at [139, 115] on link "Check report" at bounding box center [139, 116] width 24 height 4
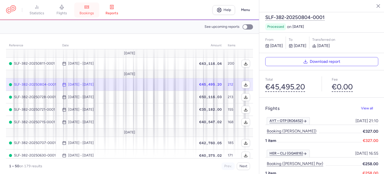
click at [89, 12] on span "bookings" at bounding box center [87, 13] width 15 height 5
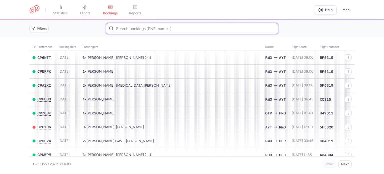
paste input "[PERSON_NAME]"
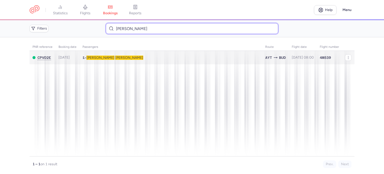
type input "[PERSON_NAME]"
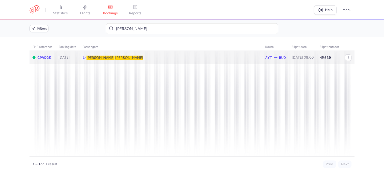
click at [115, 57] on span "[PERSON_NAME]" at bounding box center [129, 58] width 28 height 4
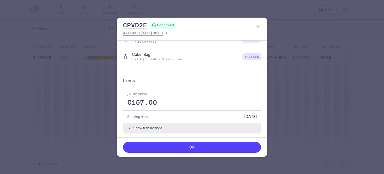
scroll to position [106, 0]
click at [140, 124] on button "Show transactions" at bounding box center [192, 127] width 138 height 10
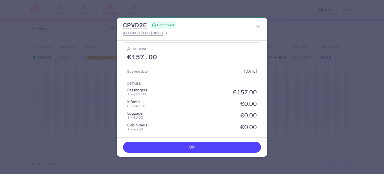
scroll to position [185, 0]
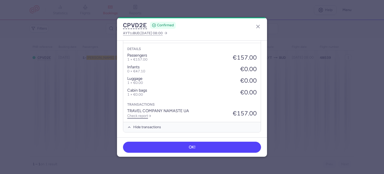
click at [138, 114] on link "Check report" at bounding box center [139, 116] width 24 height 4
